Goal: Check status

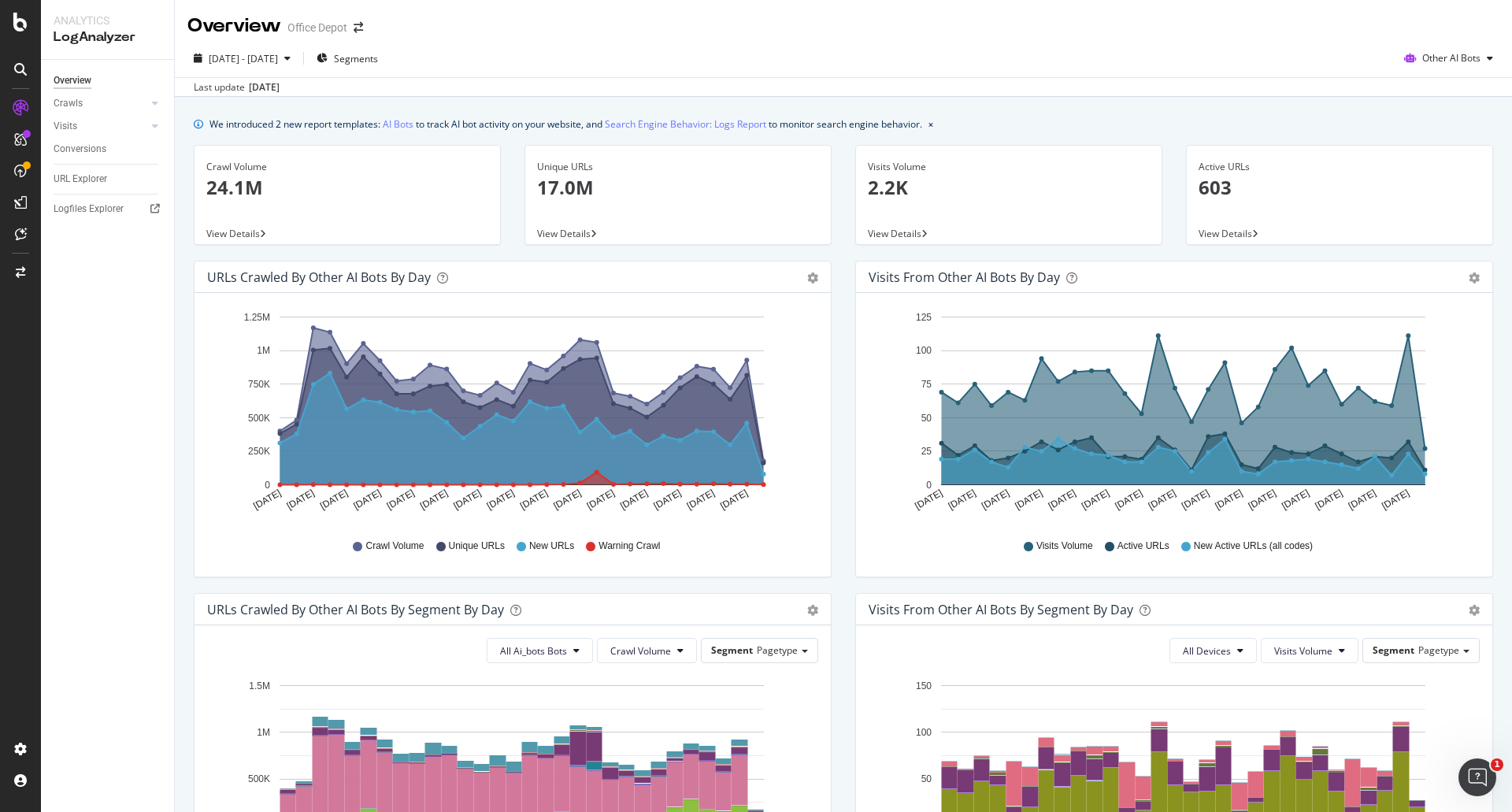
click at [280, 91] on div "[DATE]" at bounding box center [263, 87] width 30 height 14
click at [278, 60] on span "[DATE] - [DATE]" at bounding box center [243, 58] width 69 height 13
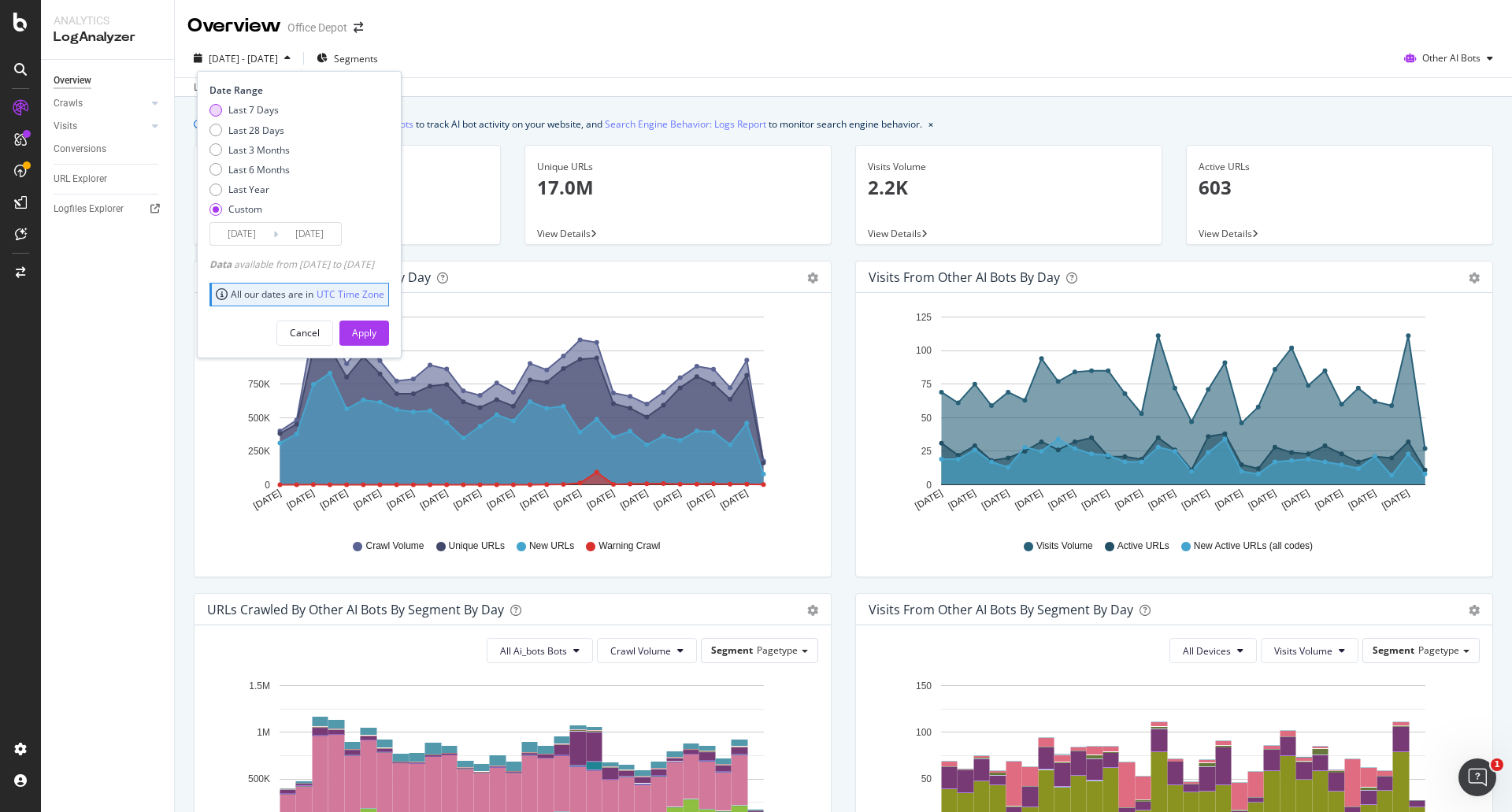
click at [259, 108] on div "Last 7 Days" at bounding box center [253, 110] width 50 height 13
type input "[DATE]"
click at [377, 337] on div "Apply" at bounding box center [364, 333] width 25 height 13
